Goal: Task Accomplishment & Management: Use online tool/utility

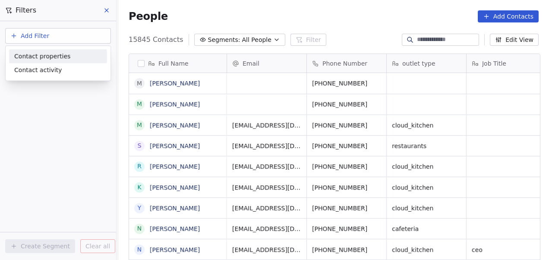
scroll to position [222, 426]
click at [36, 56] on span "Contact properties" at bounding box center [42, 56] width 56 height 9
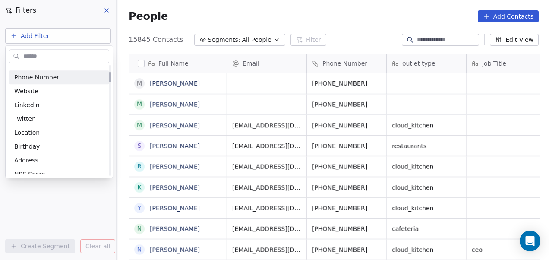
scroll to position [65, 0]
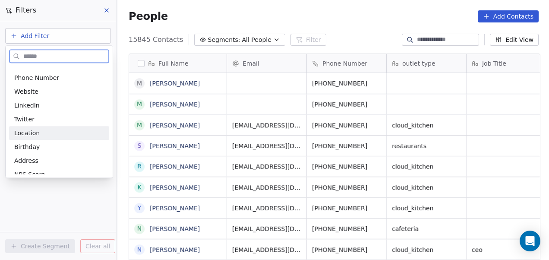
click at [53, 136] on div "Location" at bounding box center [59, 133] width 90 height 9
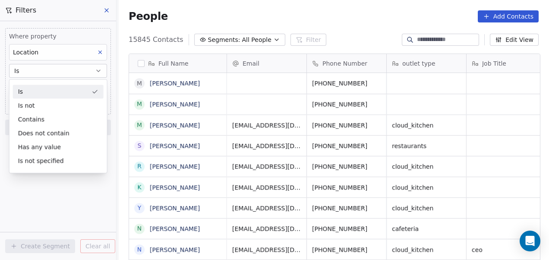
click at [65, 96] on div "Is" at bounding box center [58, 92] width 91 height 14
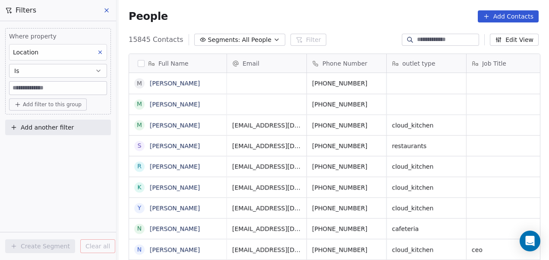
click at [68, 89] on input at bounding box center [58, 88] width 97 height 13
type input "**********"
click at [101, 54] on icon at bounding box center [100, 52] width 6 height 6
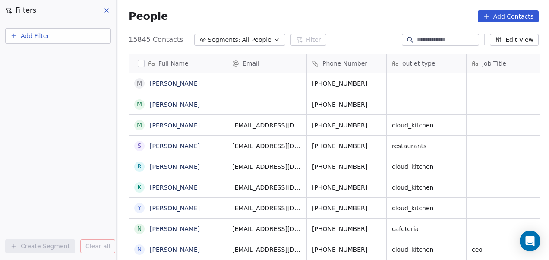
scroll to position [222, 426]
click at [60, 40] on button "Add Filter" at bounding box center [58, 36] width 106 height 16
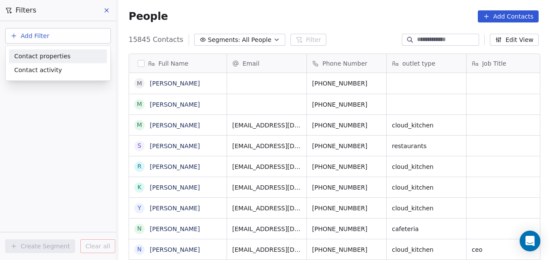
click at [52, 56] on span "Contact properties" at bounding box center [42, 56] width 56 height 9
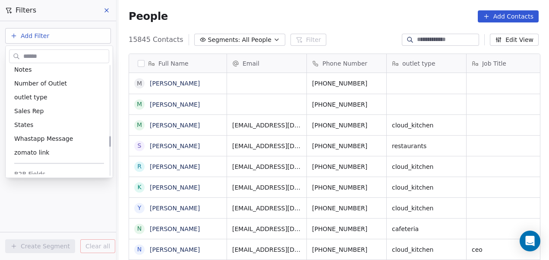
scroll to position [697, 0]
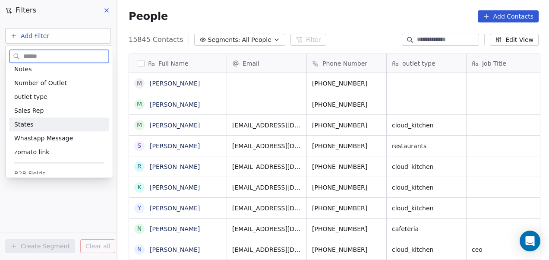
click at [35, 120] on div "States" at bounding box center [59, 124] width 90 height 9
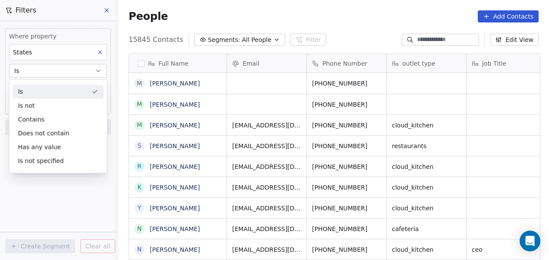
click at [49, 94] on div "Is" at bounding box center [58, 92] width 91 height 14
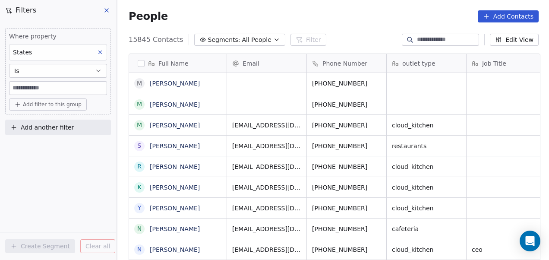
click at [49, 92] on input at bounding box center [58, 88] width 97 height 13
type input "**********"
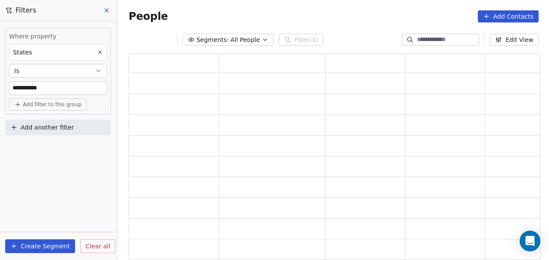
click at [60, 146] on div "**********" at bounding box center [58, 140] width 116 height 239
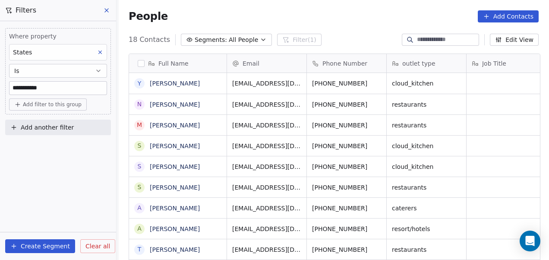
scroll to position [222, 426]
click at [55, 127] on span "Add another filter" at bounding box center [47, 127] width 53 height 9
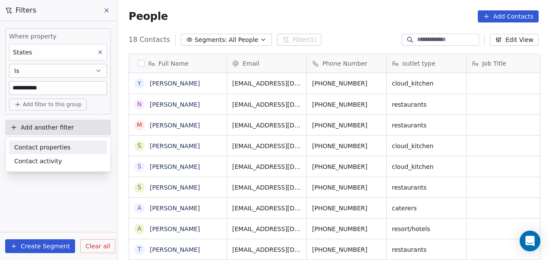
click at [48, 149] on span "Contact properties" at bounding box center [42, 147] width 56 height 9
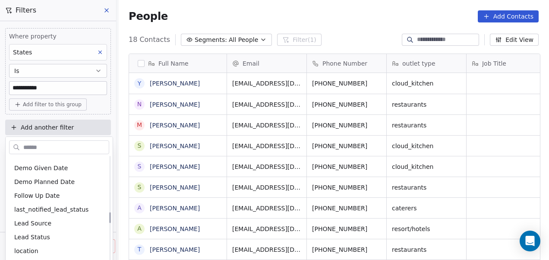
scroll to position [552, 0]
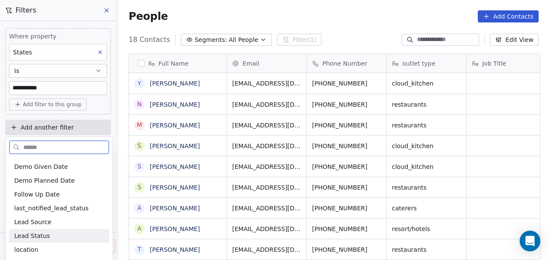
click at [41, 234] on span "Lead Status" at bounding box center [32, 235] width 36 height 9
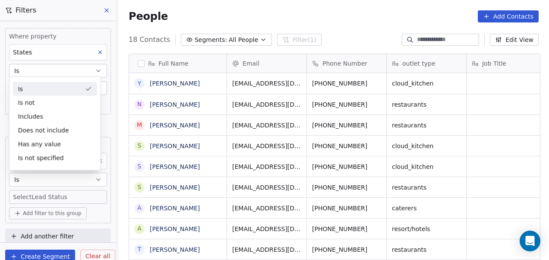
click at [68, 85] on div "Is" at bounding box center [55, 89] width 84 height 14
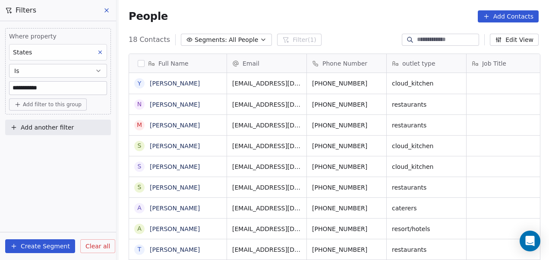
click at [54, 123] on span "Add another filter" at bounding box center [47, 127] width 53 height 9
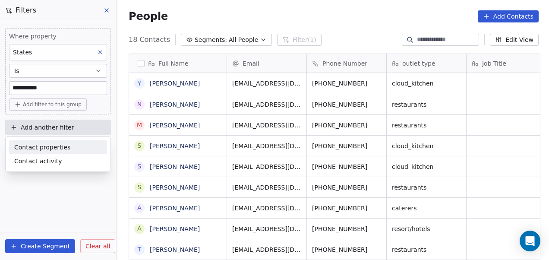
click at [44, 145] on span "Contact properties" at bounding box center [42, 147] width 56 height 9
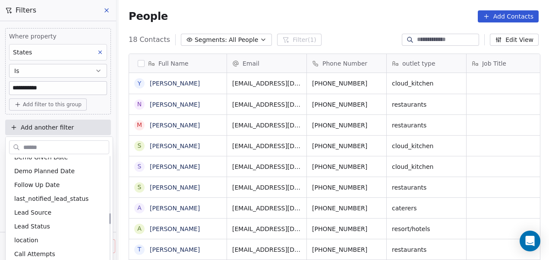
scroll to position [562, 0]
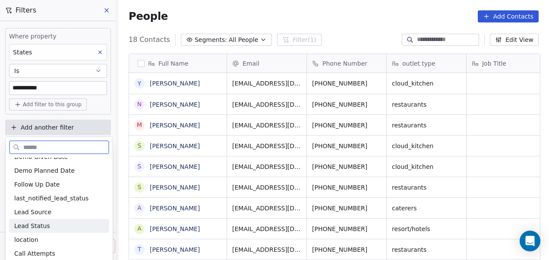
click at [39, 222] on span "Lead Status" at bounding box center [32, 226] width 36 height 9
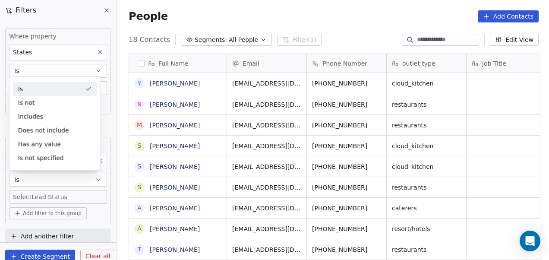
click at [72, 89] on div "Is" at bounding box center [55, 89] width 84 height 14
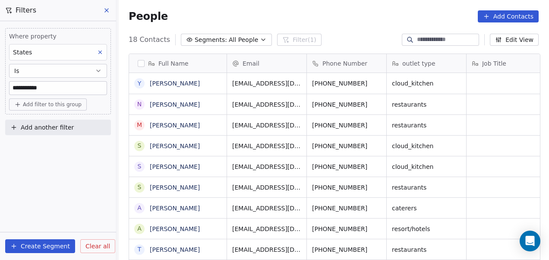
click at [24, 127] on span "Add another filter" at bounding box center [47, 127] width 53 height 9
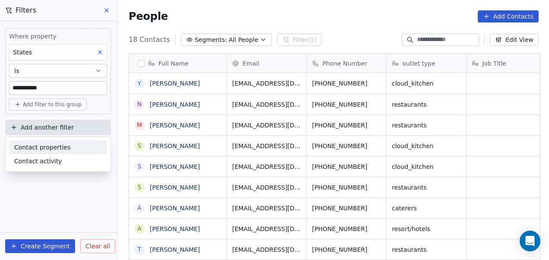
click at [35, 150] on span "Contact properties" at bounding box center [42, 147] width 56 height 9
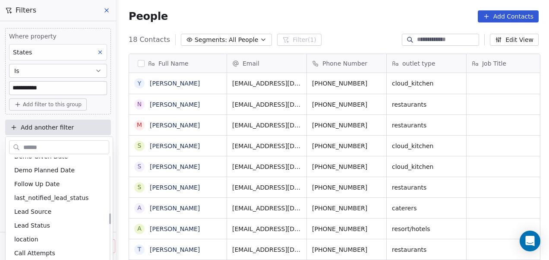
scroll to position [563, 0]
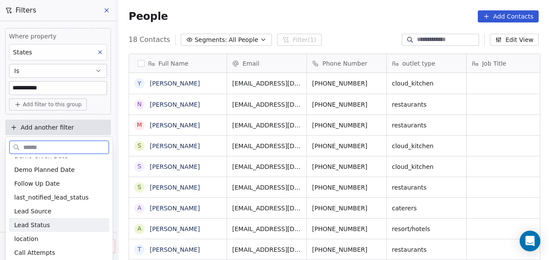
click at [38, 223] on span "Lead Status" at bounding box center [32, 225] width 36 height 9
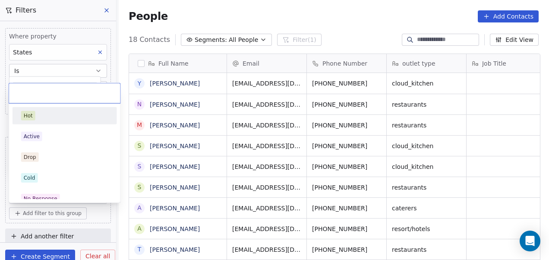
click at [59, 196] on body "**********" at bounding box center [274, 130] width 549 height 260
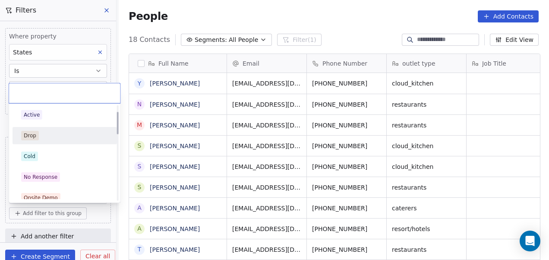
scroll to position [27, 0]
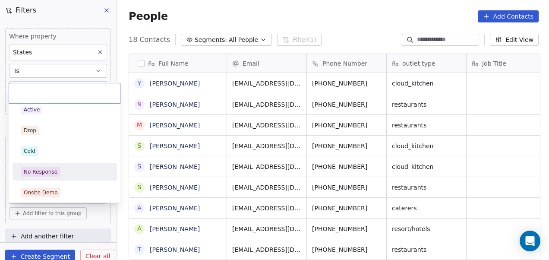
click at [58, 168] on div "No Response" at bounding box center [64, 172] width 87 height 10
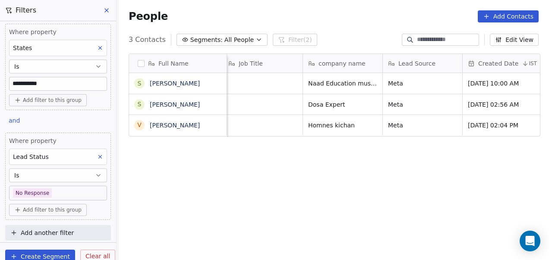
scroll to position [0, 0]
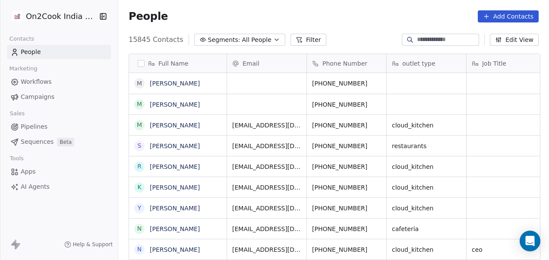
scroll to position [222, 426]
click at [295, 37] on button "Filter" at bounding box center [309, 40] width 36 height 12
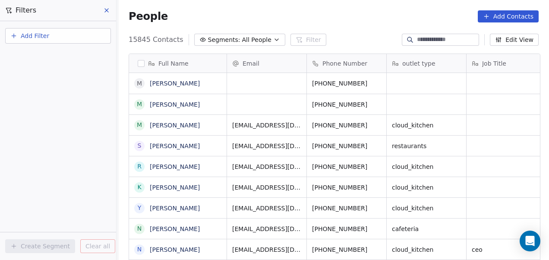
click at [59, 32] on button "Add Filter" at bounding box center [58, 36] width 106 height 16
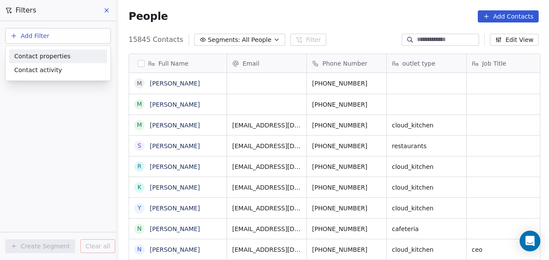
click at [45, 54] on span "Contact properties" at bounding box center [42, 56] width 56 height 9
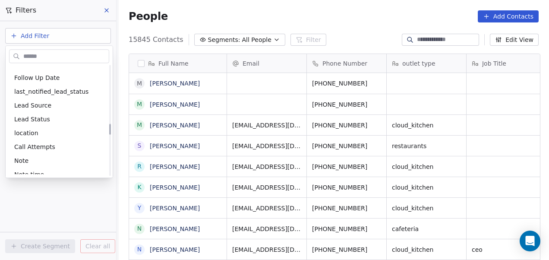
scroll to position [579, 0]
click at [34, 129] on span "location" at bounding box center [26, 132] width 24 height 9
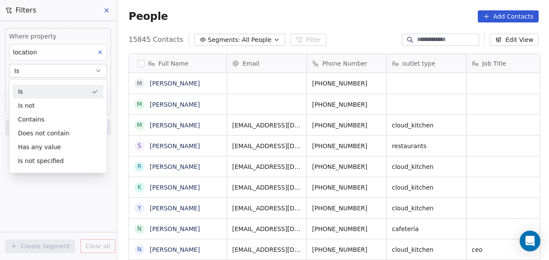
click at [36, 95] on div "Is" at bounding box center [58, 92] width 91 height 14
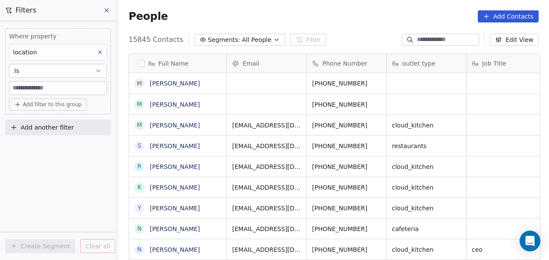
click at [38, 91] on input at bounding box center [58, 88] width 97 height 13
type input "******"
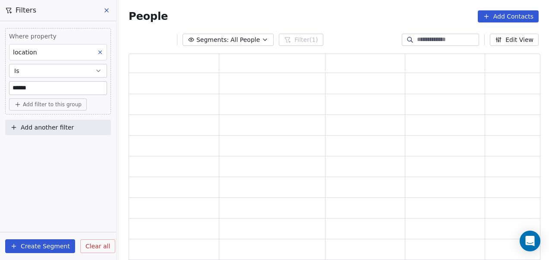
click at [35, 148] on div "Where property location Is ****** Add filter to this group Add another filter C…" at bounding box center [58, 140] width 116 height 239
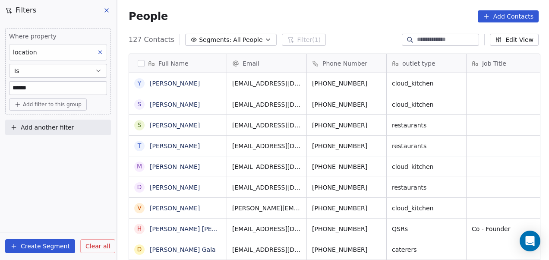
scroll to position [222, 426]
click at [70, 129] on span "Add another filter" at bounding box center [47, 127] width 53 height 9
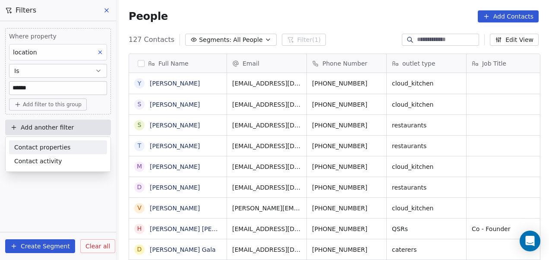
click at [52, 148] on span "Contact properties" at bounding box center [42, 147] width 56 height 9
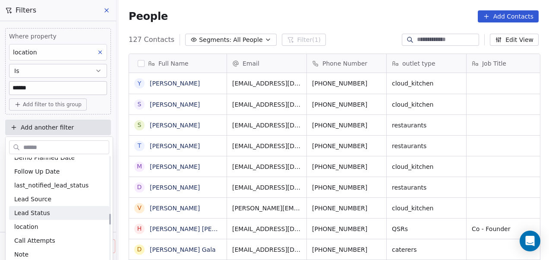
scroll to position [576, 0]
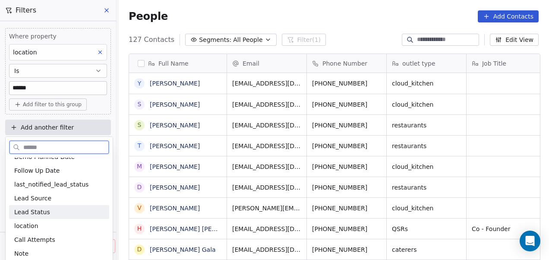
click at [58, 209] on div "Lead Status" at bounding box center [59, 212] width 90 height 9
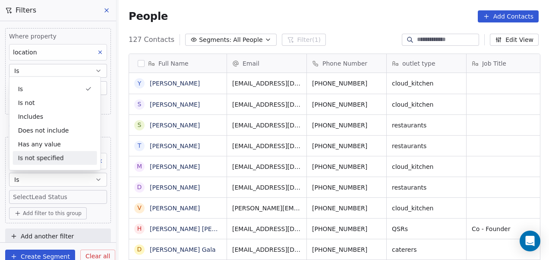
click at [44, 196] on body "On2Cook India Pvt. Ltd. Contacts People Marketing Workflows Campaigns Sales Pip…" at bounding box center [274, 130] width 549 height 260
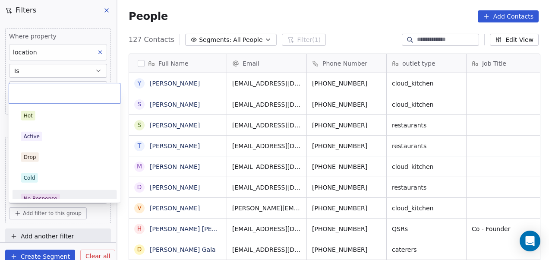
click at [47, 192] on div "No Response" at bounding box center [65, 199] width 98 height 14
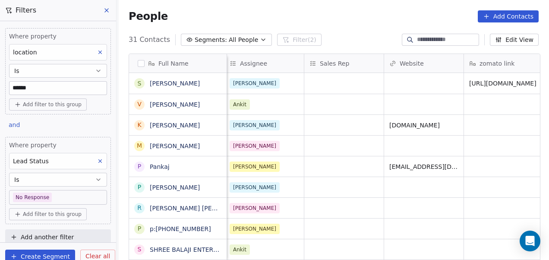
scroll to position [0, 878]
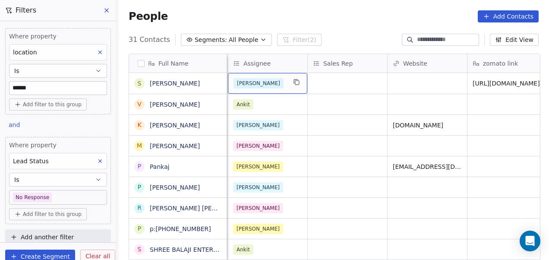
click at [257, 85] on div "[PERSON_NAME]" at bounding box center [260, 83] width 53 height 10
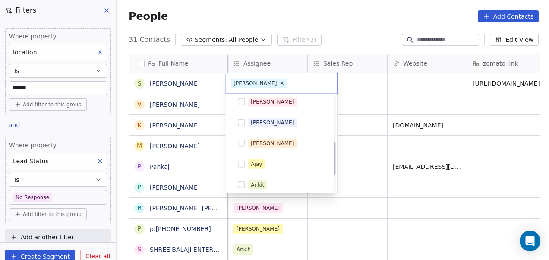
scroll to position [174, 0]
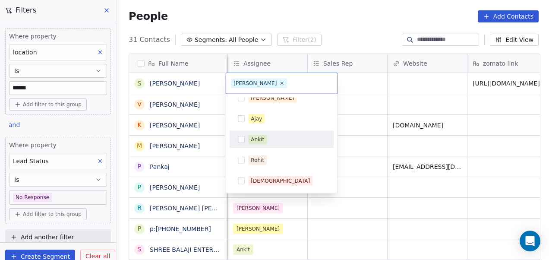
click at [248, 141] on span "Ankit" at bounding box center [257, 140] width 19 height 10
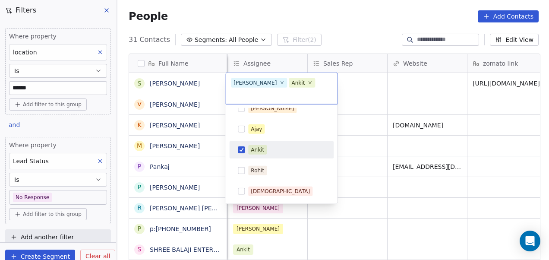
scroll to position [0, 0]
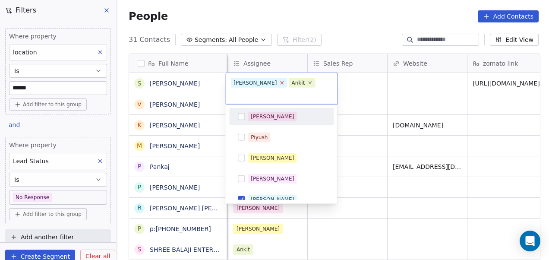
click at [279, 81] on icon at bounding box center [282, 83] width 6 height 6
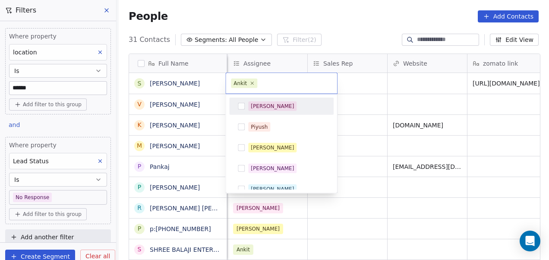
click at [361, 88] on html "On2Cook India Pvt. Ltd. Contacts People Marketing Workflows Campaigns Sales Pip…" at bounding box center [274, 130] width 549 height 260
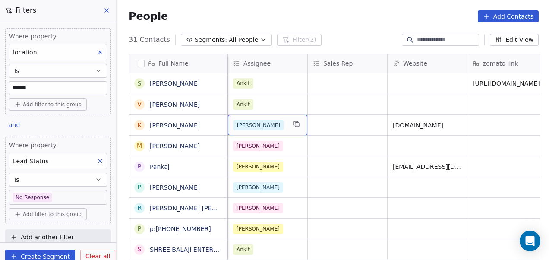
click at [256, 127] on div "[PERSON_NAME]" at bounding box center [260, 125] width 53 height 10
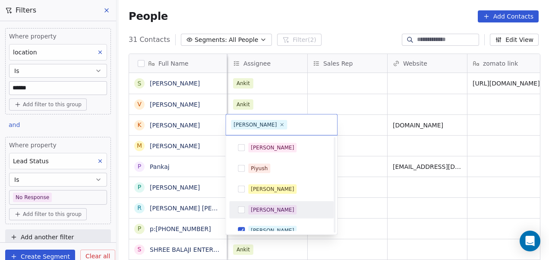
scroll to position [174, 0]
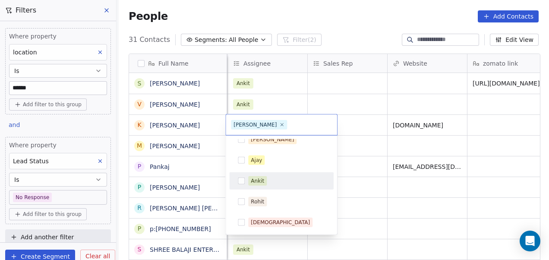
click at [257, 184] on span "Ankit" at bounding box center [257, 181] width 19 height 10
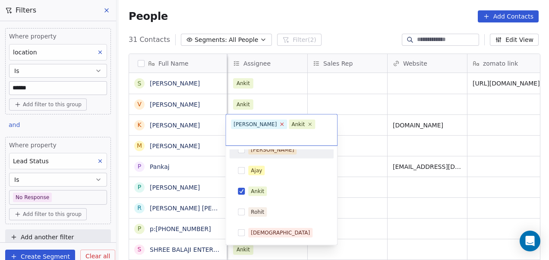
click at [279, 124] on icon at bounding box center [282, 124] width 6 height 6
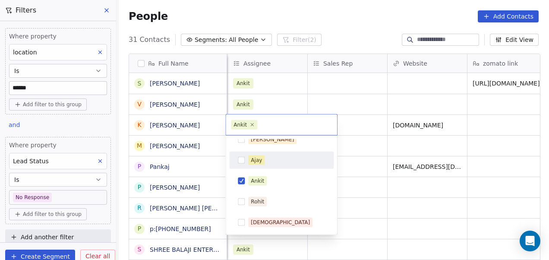
click at [365, 142] on html "On2Cook India Pvt. Ltd. Contacts People Marketing Workflows Campaigns Sales Pip…" at bounding box center [274, 130] width 549 height 260
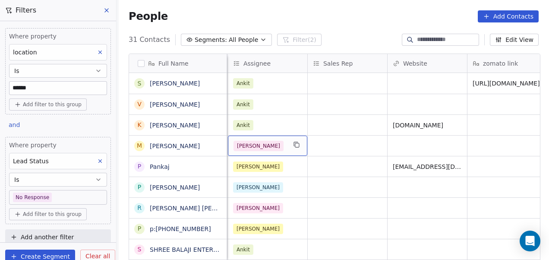
click at [267, 146] on div "[PERSON_NAME]" at bounding box center [260, 146] width 53 height 10
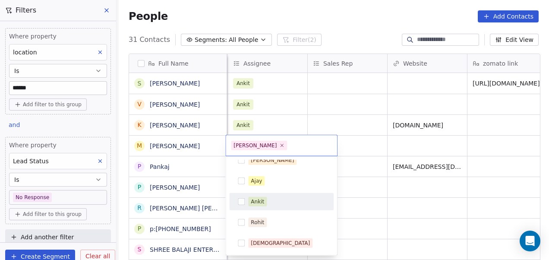
click at [253, 201] on div "Ankit" at bounding box center [257, 202] width 13 height 8
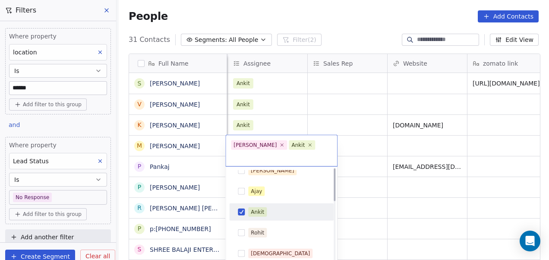
scroll to position [0, 0]
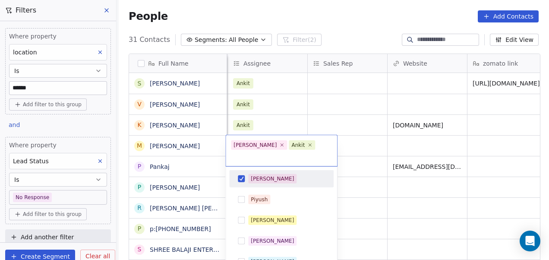
click at [244, 175] on button "Suggestions" at bounding box center [241, 178] width 7 height 7
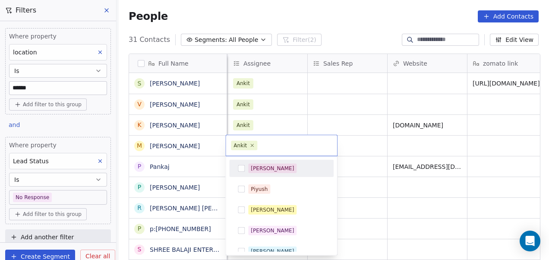
click at [366, 150] on html "On2Cook India Pvt. Ltd. Contacts People Marketing Workflows Campaigns Sales Pip…" at bounding box center [274, 130] width 549 height 260
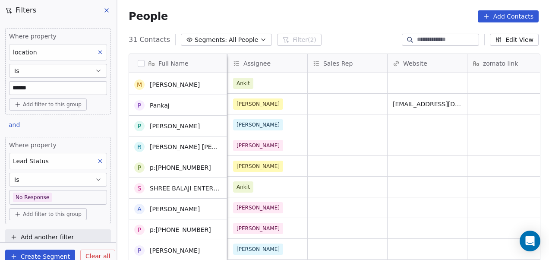
scroll to position [65, 0]
